Goal: Information Seeking & Learning: Learn about a topic

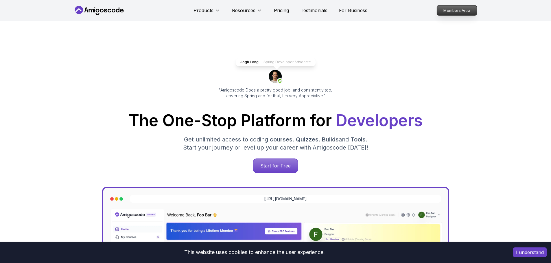
click at [455, 12] on p "Members Area" at bounding box center [456, 10] width 40 height 10
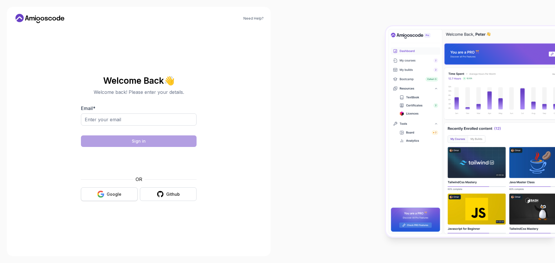
click at [108, 193] on div "Google" at bounding box center [114, 195] width 15 height 6
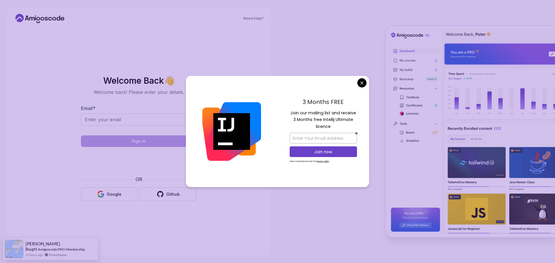
click at [364, 85] on body "Need Help? Welcome Back 👋 Welcome back! Please enter your details. Email * Sign…" at bounding box center [277, 131] width 555 height 263
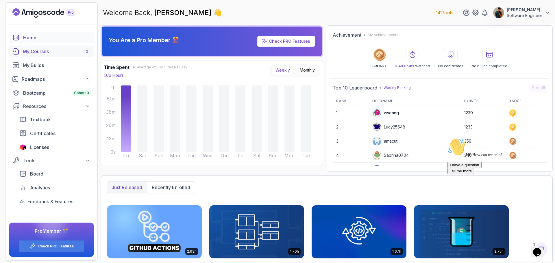
click at [72, 50] on div "My Courses 2" at bounding box center [57, 51] width 68 height 7
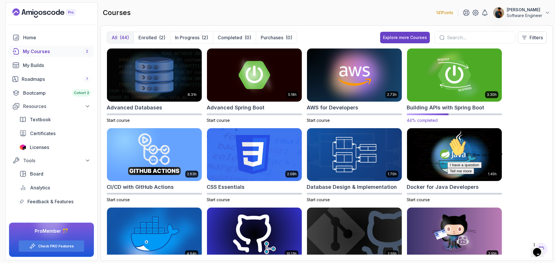
click at [434, 80] on img at bounding box center [454, 75] width 99 height 56
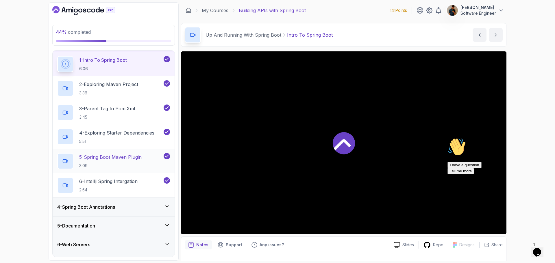
scroll to position [87, 0]
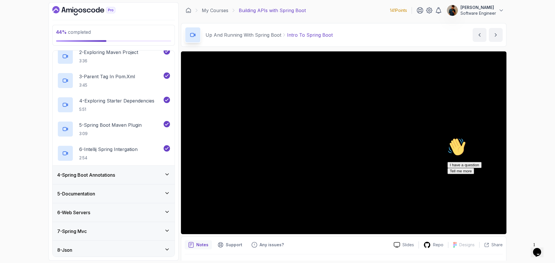
click at [120, 175] on div "4 - Spring Boot Annotations" at bounding box center [113, 175] width 113 height 7
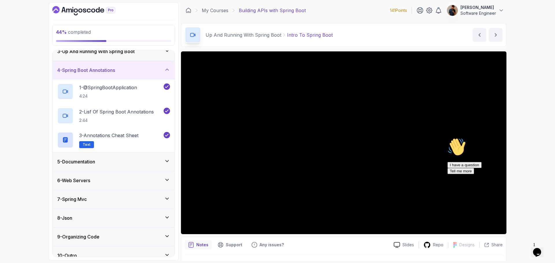
scroll to position [54, 0]
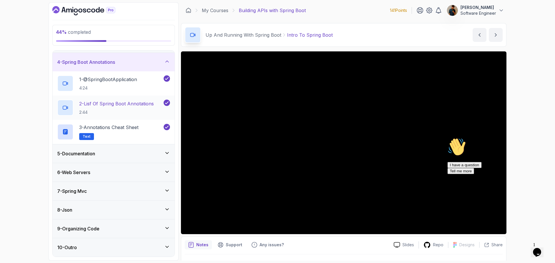
click at [118, 155] on div "5 - Documentation" at bounding box center [113, 153] width 113 height 7
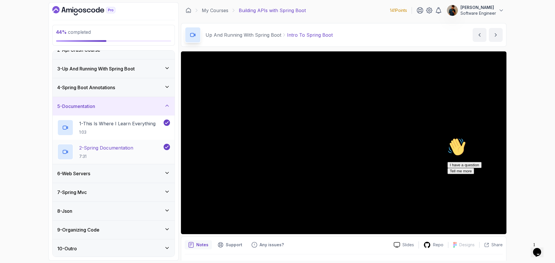
scroll to position [30, 0]
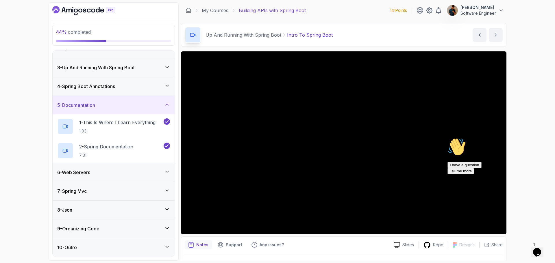
click at [122, 172] on div "6 - Web Servers" at bounding box center [113, 172] width 113 height 7
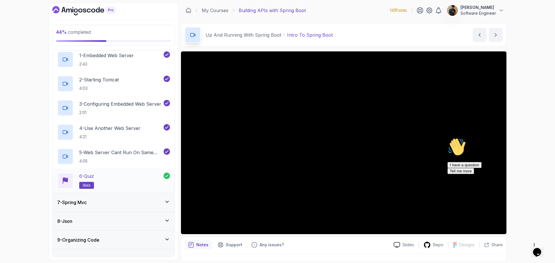
scroll to position [127, 0]
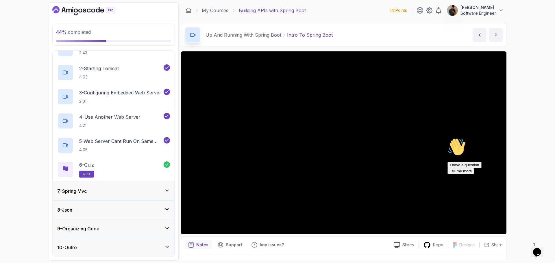
click at [113, 190] on div "7 - Spring Mvc" at bounding box center [113, 191] width 113 height 7
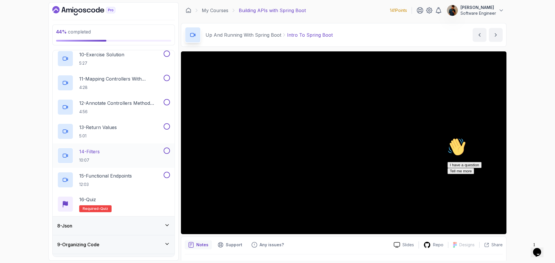
scroll to position [369, 0]
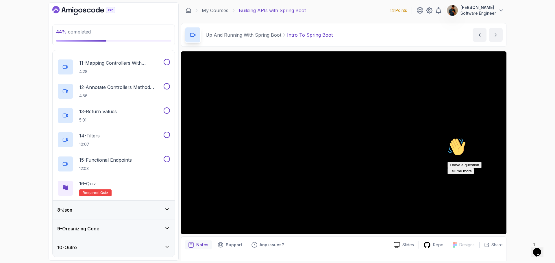
click at [115, 211] on div "8 - Json" at bounding box center [113, 210] width 113 height 7
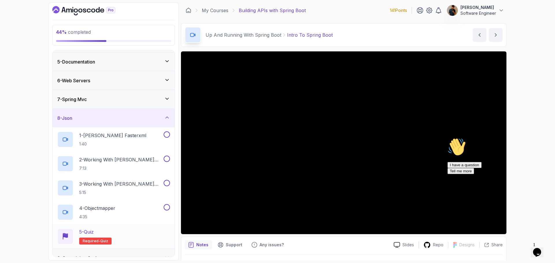
scroll to position [103, 0]
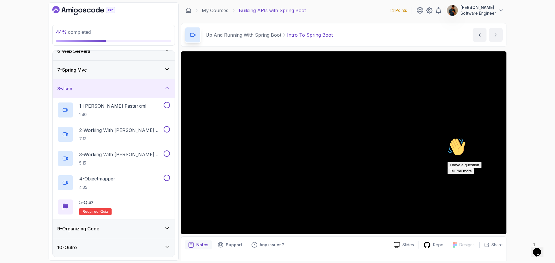
click at [114, 230] on div "9 - Organizing Code" at bounding box center [113, 228] width 113 height 7
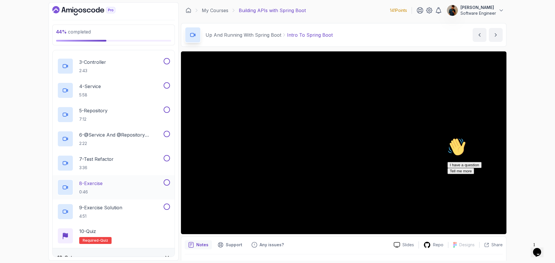
scroll to position [224, 0]
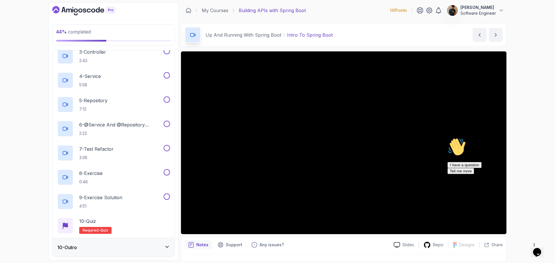
click at [107, 247] on div "10 - Outro" at bounding box center [113, 247] width 113 height 7
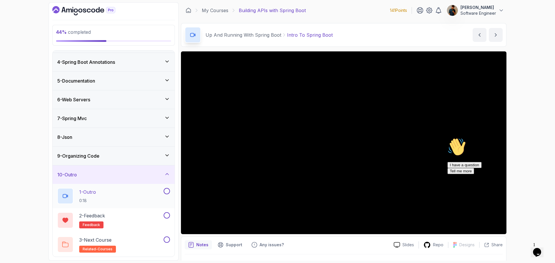
scroll to position [0, 0]
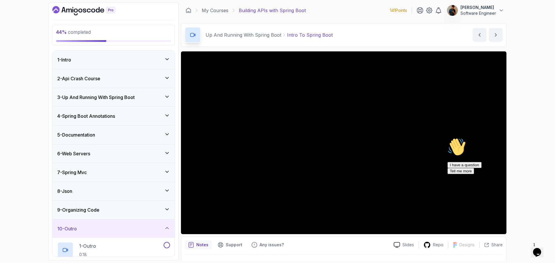
click at [103, 58] on div "1 - Intro" at bounding box center [113, 59] width 113 height 7
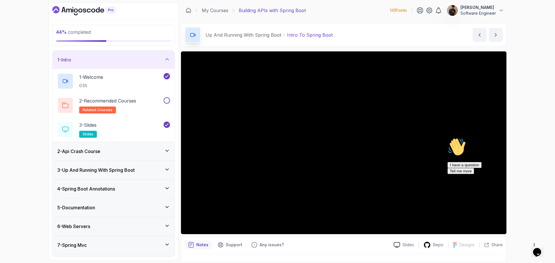
click at [121, 154] on div "2 - Api Crash Course" at bounding box center [113, 151] width 113 height 7
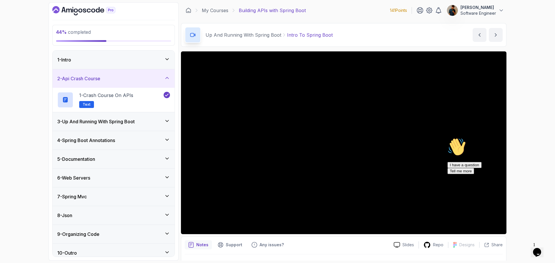
click at [121, 121] on h3 "3 - Up And Running With Spring Boot" at bounding box center [95, 121] width 77 height 7
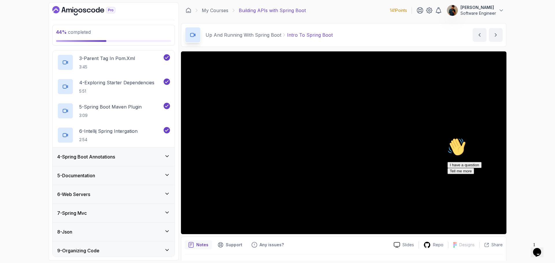
scroll to position [116, 0]
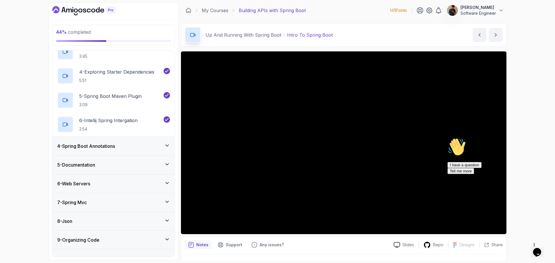
click at [122, 168] on div "5 - Documentation" at bounding box center [113, 165] width 113 height 7
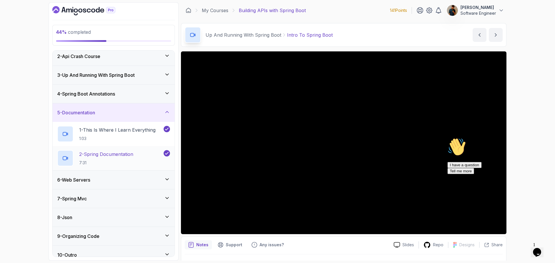
scroll to position [30, 0]
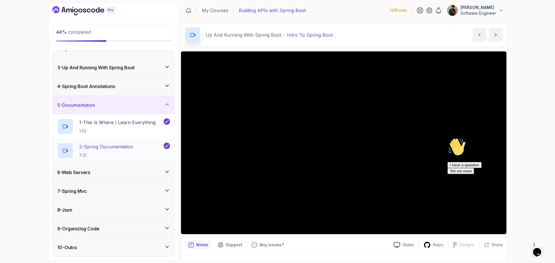
click at [122, 166] on div "6 - Web Servers" at bounding box center [114, 172] width 122 height 18
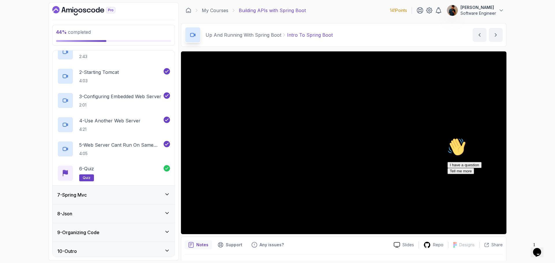
scroll to position [127, 0]
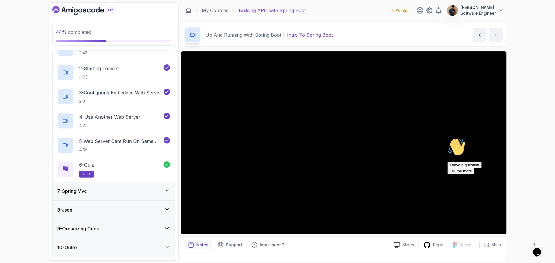
click at [122, 197] on div "7 - Spring Mvc" at bounding box center [114, 191] width 122 height 18
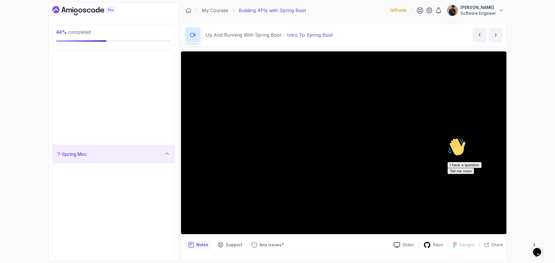
scroll to position [0, 0]
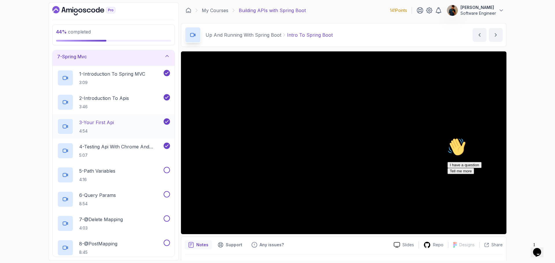
click at [120, 121] on div "3 - Your First Api 4:54" at bounding box center [109, 127] width 105 height 16
click at [79, 126] on div "3 - Your First Api 4:54" at bounding box center [109, 127] width 105 height 16
click at [126, 121] on div "3 - Your First Api 4:54" at bounding box center [109, 127] width 105 height 16
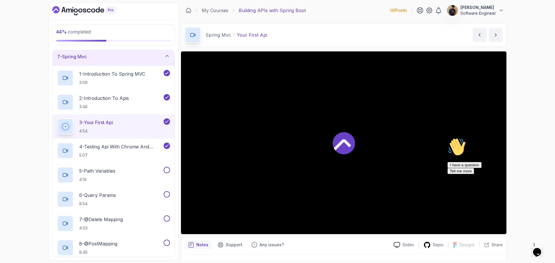
click at [126, 121] on div "3 - Your First Api 4:54" at bounding box center [109, 127] width 105 height 16
click at [447, 138] on icon "Chat attention grabber" at bounding box center [447, 138] width 0 height 0
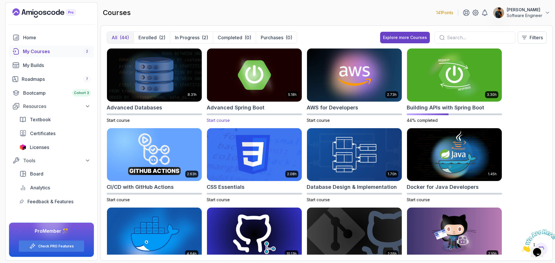
click at [253, 83] on img at bounding box center [254, 75] width 99 height 56
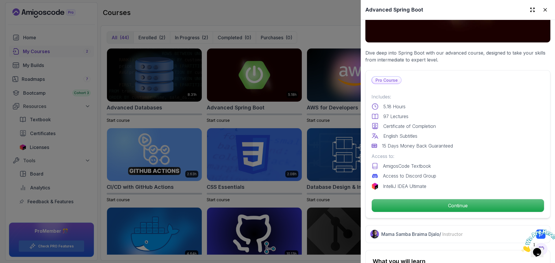
scroll to position [116, 0]
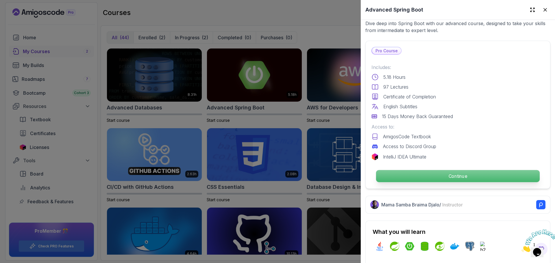
click at [438, 176] on p "Continue" at bounding box center [458, 176] width 164 height 12
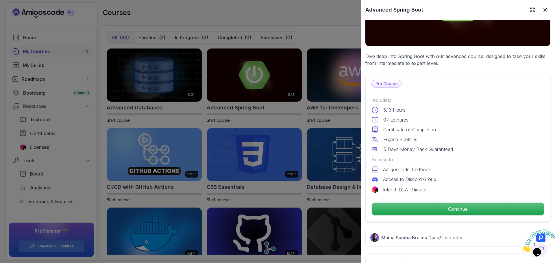
scroll to position [87, 0]
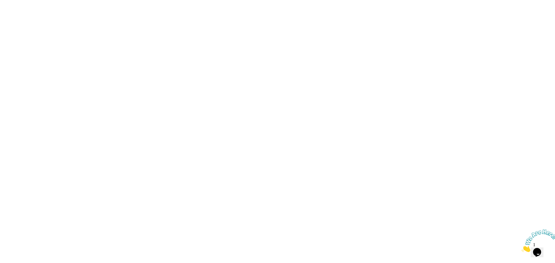
click at [476, 0] on html "0s" at bounding box center [277, 0] width 555 height 0
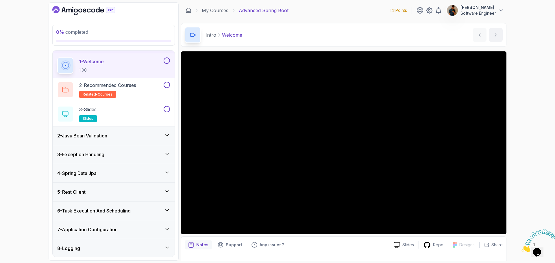
scroll to position [29, 0]
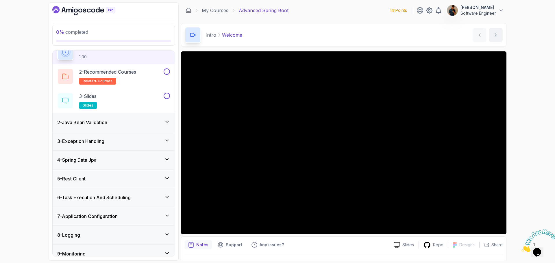
click at [107, 125] on h3 "2 - Java Bean Validation" at bounding box center [82, 122] width 50 height 7
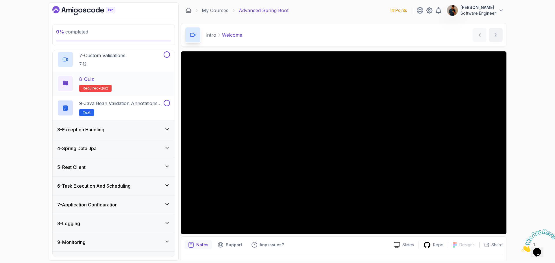
scroll to position [195, 0]
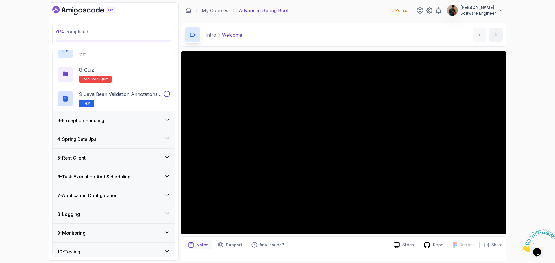
click at [122, 126] on div "3 - Exception Handling" at bounding box center [114, 120] width 122 height 18
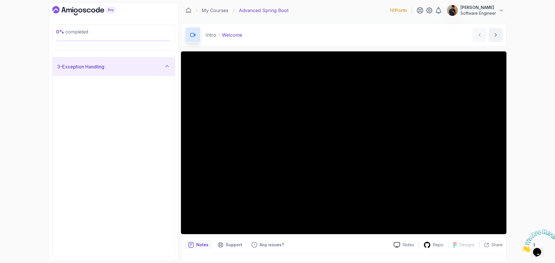
scroll to position [38, 0]
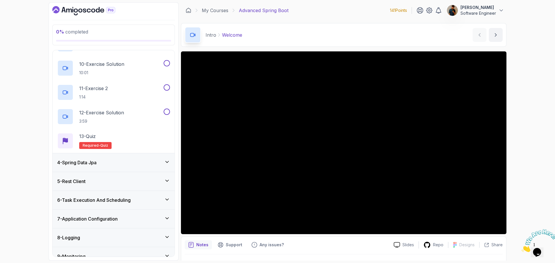
click at [121, 163] on div "4 - Spring Data Jpa" at bounding box center [113, 162] width 113 height 7
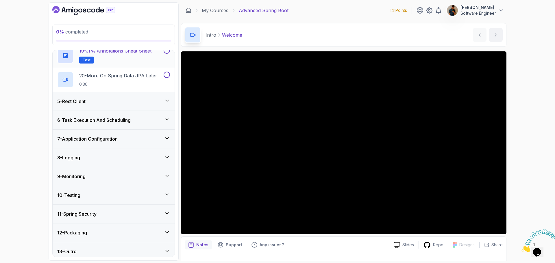
scroll to position [523, 0]
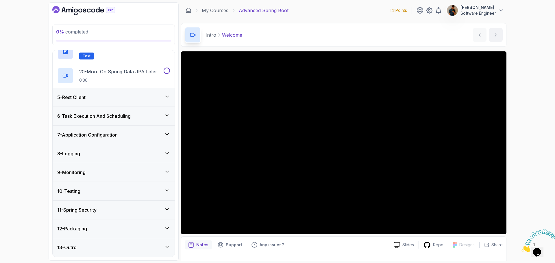
click at [103, 103] on div "5 - Rest Client" at bounding box center [114, 97] width 122 height 18
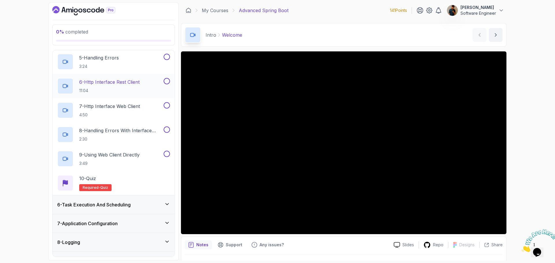
scroll to position [211, 0]
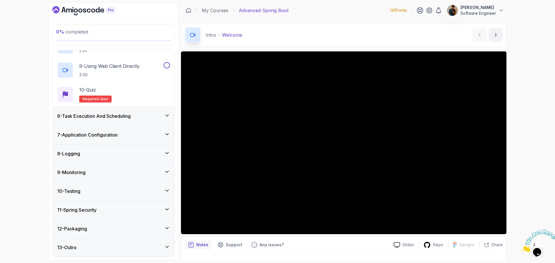
click at [116, 119] on h3 "6 - Task Execution And Scheduling" at bounding box center [93, 116] width 73 height 7
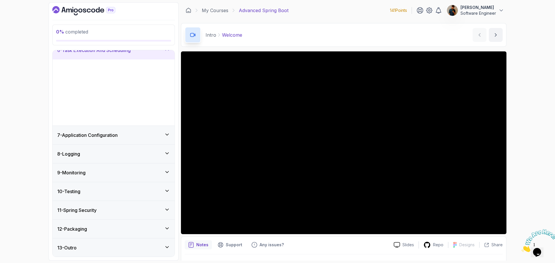
scroll to position [38, 0]
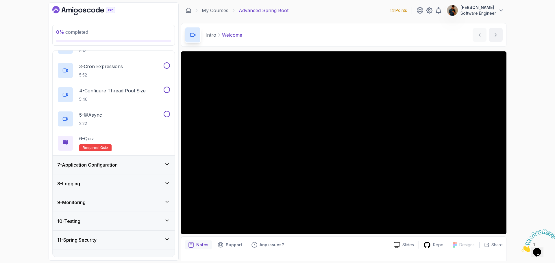
click at [123, 164] on div "7 - Application Configuration" at bounding box center [113, 165] width 113 height 7
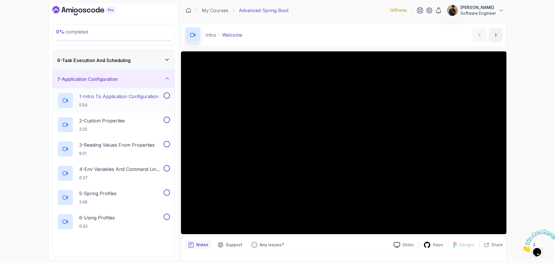
scroll to position [95, 0]
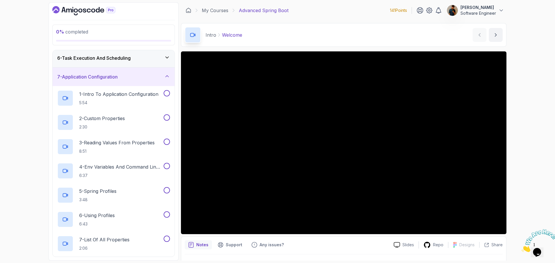
click at [118, 57] on h3 "6 - Task Execution And Scheduling" at bounding box center [93, 58] width 73 height 7
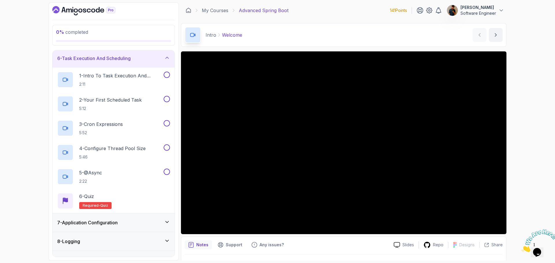
click at [111, 60] on h3 "6 - Task Execution And Scheduling" at bounding box center [93, 58] width 73 height 7
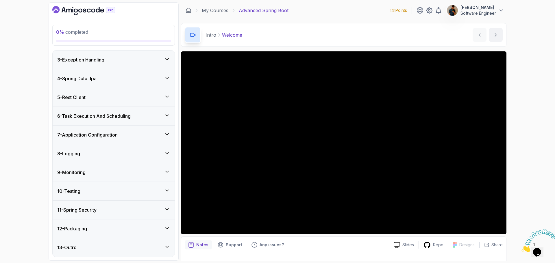
scroll to position [38, 0]
click at [83, 135] on h3 "7 - Application Configuration" at bounding box center [87, 135] width 60 height 7
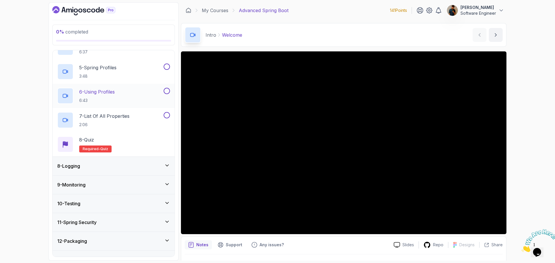
scroll to position [232, 0]
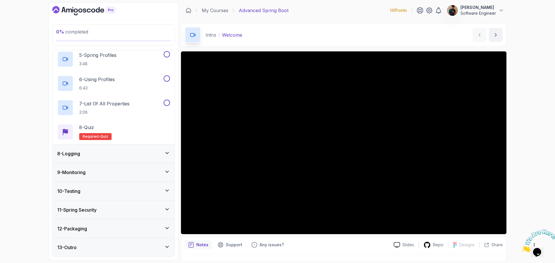
click at [109, 150] on div "8 - Logging" at bounding box center [114, 154] width 122 height 18
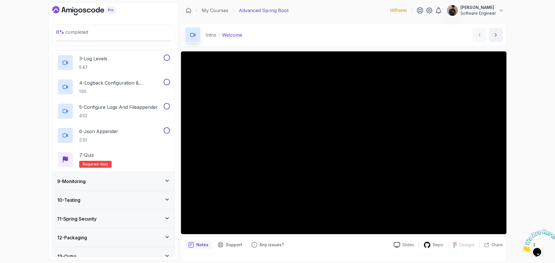
scroll to position [207, 0]
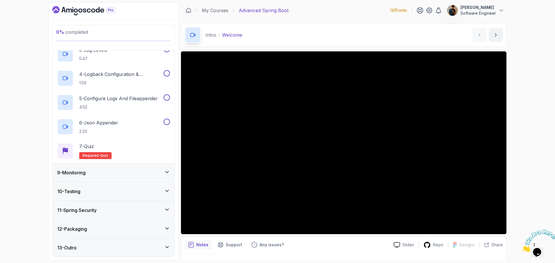
click at [100, 205] on div "11 - Spring Security" at bounding box center [114, 210] width 122 height 18
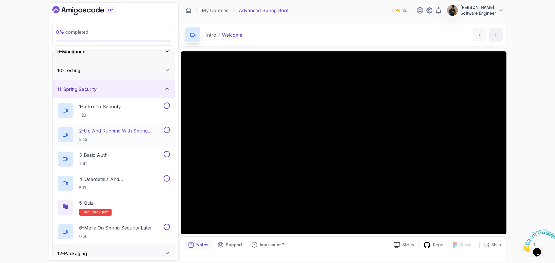
scroll to position [182, 0]
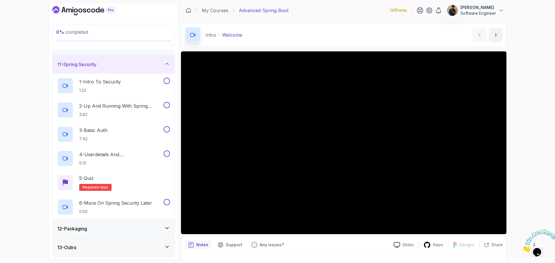
click at [107, 236] on div "12 - Packaging" at bounding box center [114, 229] width 122 height 18
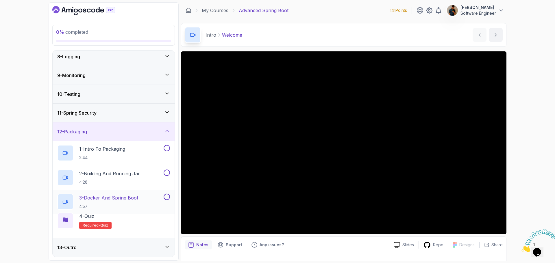
scroll to position [135, 0]
click at [119, 243] on div "13 - Outro" at bounding box center [114, 247] width 122 height 18
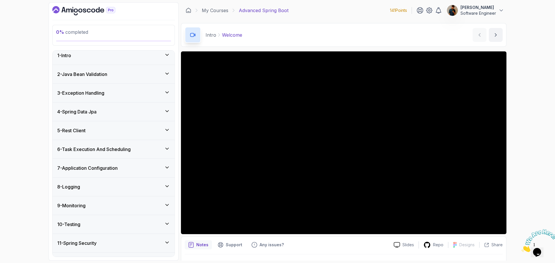
scroll to position [0, 0]
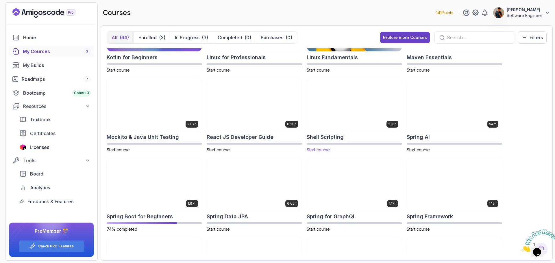
scroll to position [614, 0]
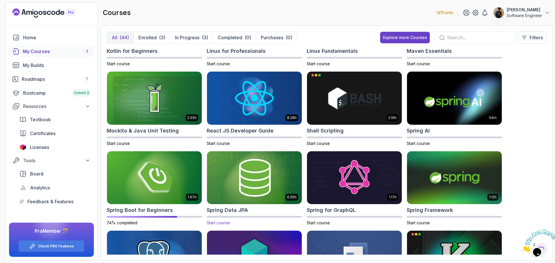
click at [248, 190] on img at bounding box center [254, 178] width 99 height 56
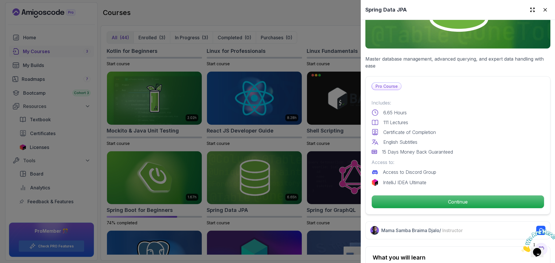
scroll to position [87, 0]
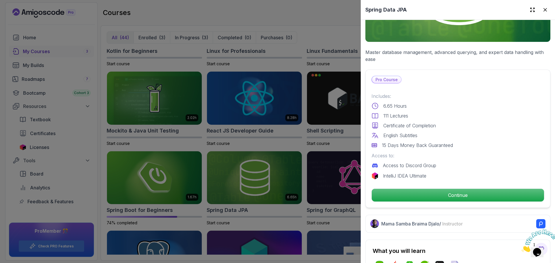
click at [299, 120] on div at bounding box center [277, 131] width 555 height 263
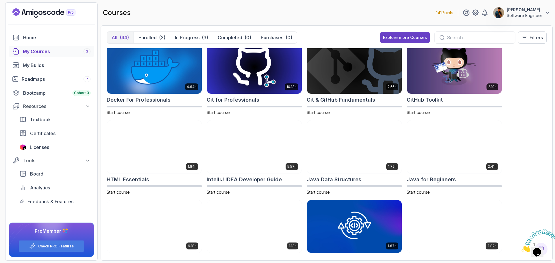
scroll to position [152, 0]
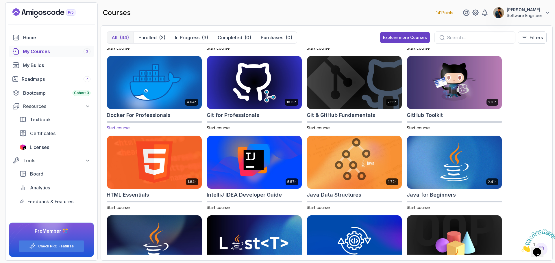
click at [164, 93] on img at bounding box center [154, 83] width 99 height 56
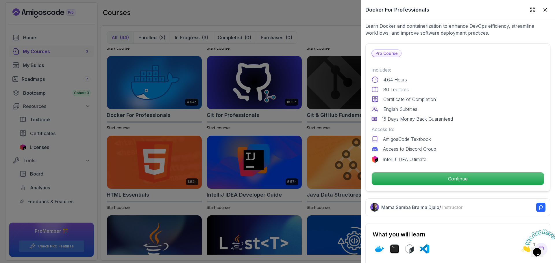
scroll to position [116, 0]
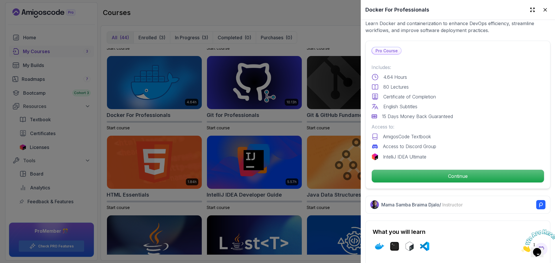
click at [312, 172] on div at bounding box center [277, 131] width 555 height 263
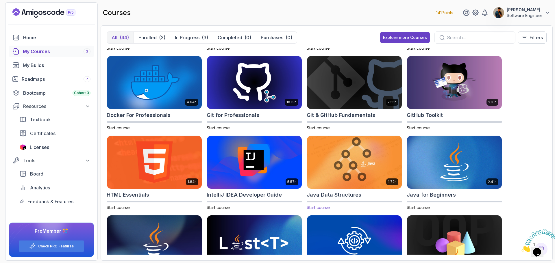
scroll to position [65, 0]
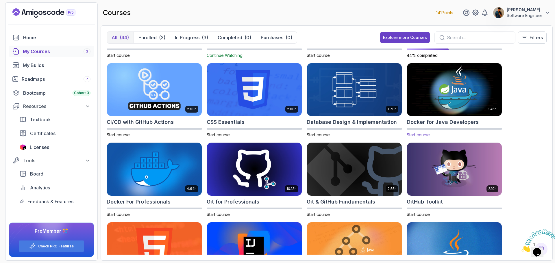
click at [467, 110] on img at bounding box center [454, 90] width 99 height 56
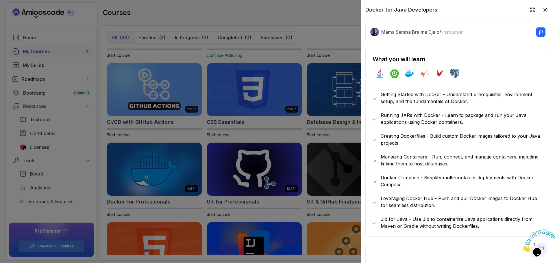
scroll to position [289, 0]
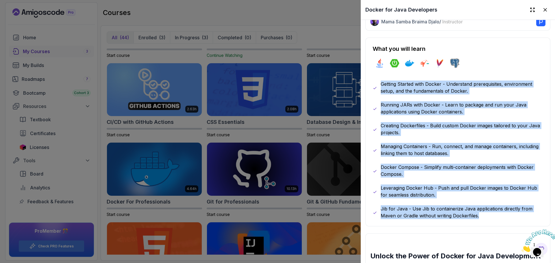
drag, startPoint x: 484, startPoint y: 216, endPoint x: 368, endPoint y: 73, distance: 184.1
click at [368, 73] on div "What you will learn java spring-boot docker jib maven postgres Getting Started …" at bounding box center [457, 132] width 185 height 189
click at [399, 85] on p "Getting Started with Docker - Understand prerequisites, environment setup, and …" at bounding box center [462, 88] width 162 height 14
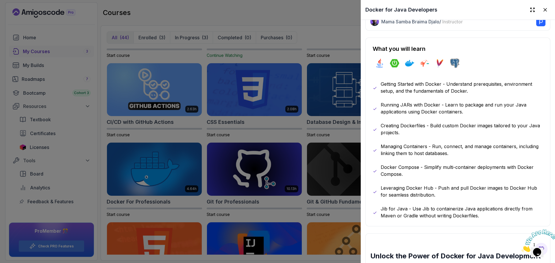
click at [335, 102] on div at bounding box center [277, 131] width 555 height 263
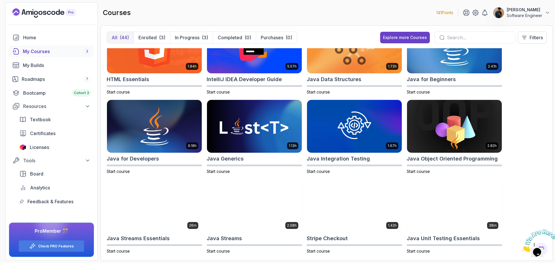
scroll to position [296, 0]
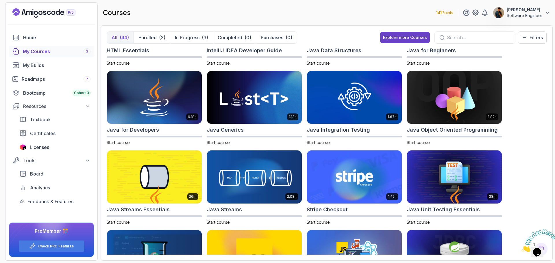
click at [444, 12] on p "141 Points" at bounding box center [444, 13] width 17 height 6
click at [443, 13] on p "141 Points" at bounding box center [444, 13] width 17 height 6
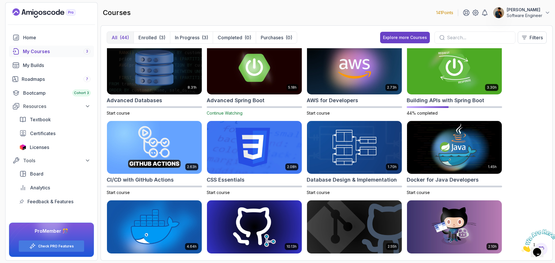
scroll to position [0, 0]
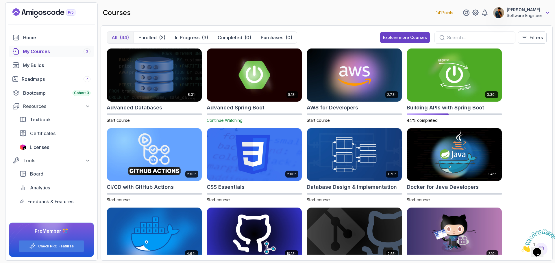
click at [549, 12] on icon at bounding box center [547, 12] width 3 height 1
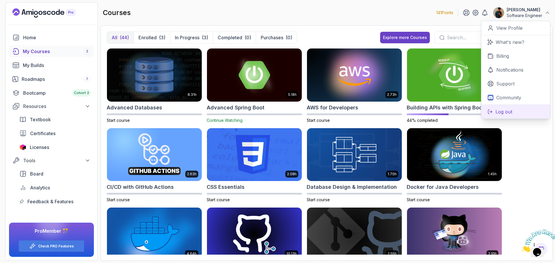
click at [500, 112] on p "Log out" at bounding box center [503, 111] width 17 height 7
